Goal: Information Seeking & Learning: Learn about a topic

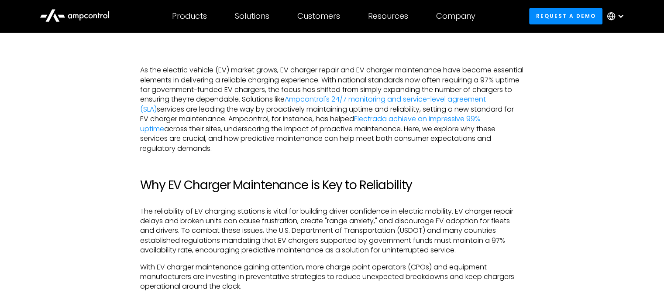
scroll to position [536, 0]
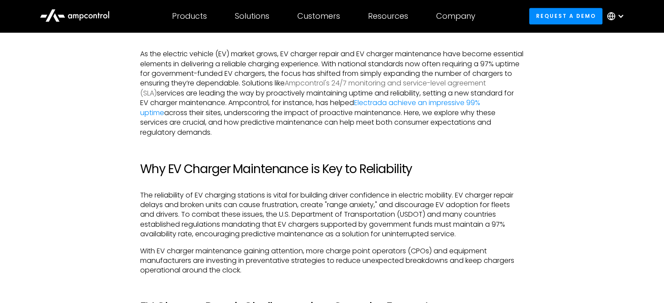
click at [403, 85] on link "Ampcontrol's 24/7 monitoring and service-level agreement (SLA)" at bounding box center [313, 88] width 346 height 20
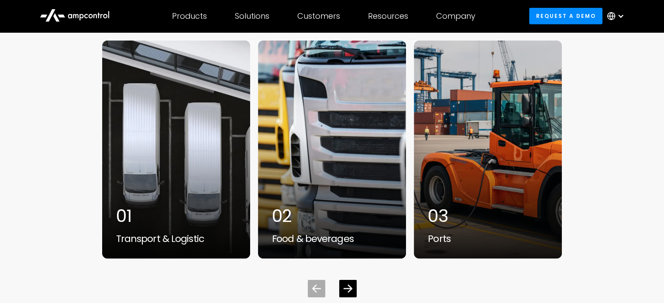
scroll to position [2519, 0]
